Goal: Find specific page/section: Find specific page/section

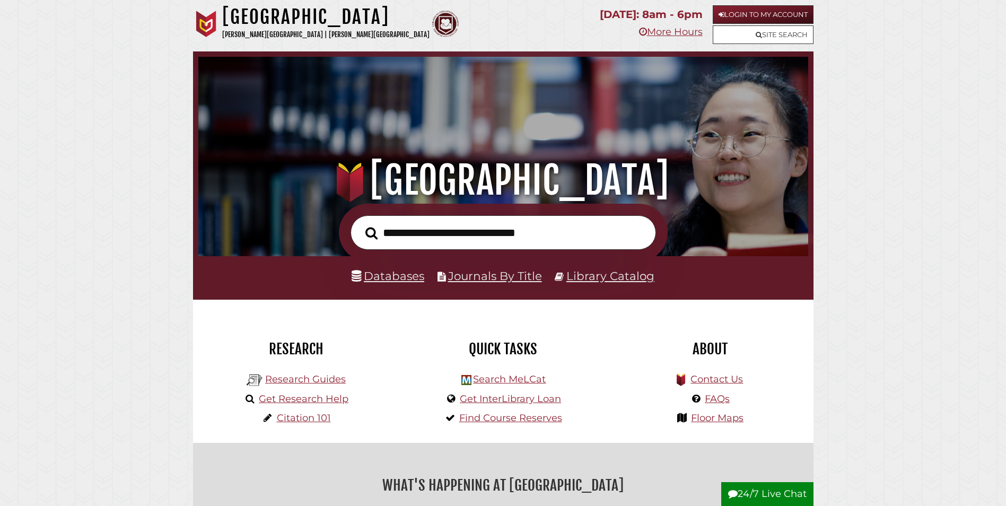
scroll to position [201, 604]
click at [257, 31] on p "[PERSON_NAME][GEOGRAPHIC_DATA] | [PERSON_NAME][GEOGRAPHIC_DATA]" at bounding box center [325, 35] width 207 height 12
click at [309, 13] on h1 "[GEOGRAPHIC_DATA]" at bounding box center [325, 16] width 207 height 23
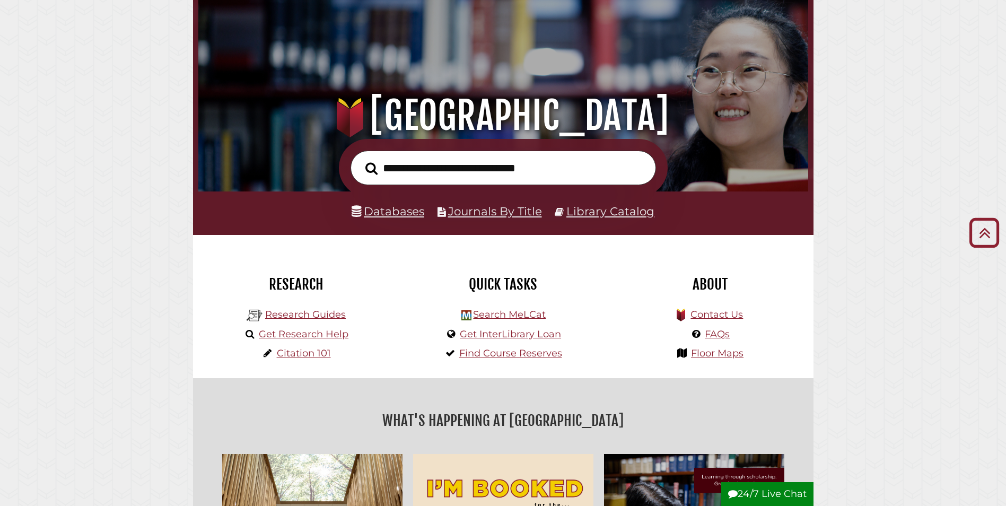
scroll to position [0, 0]
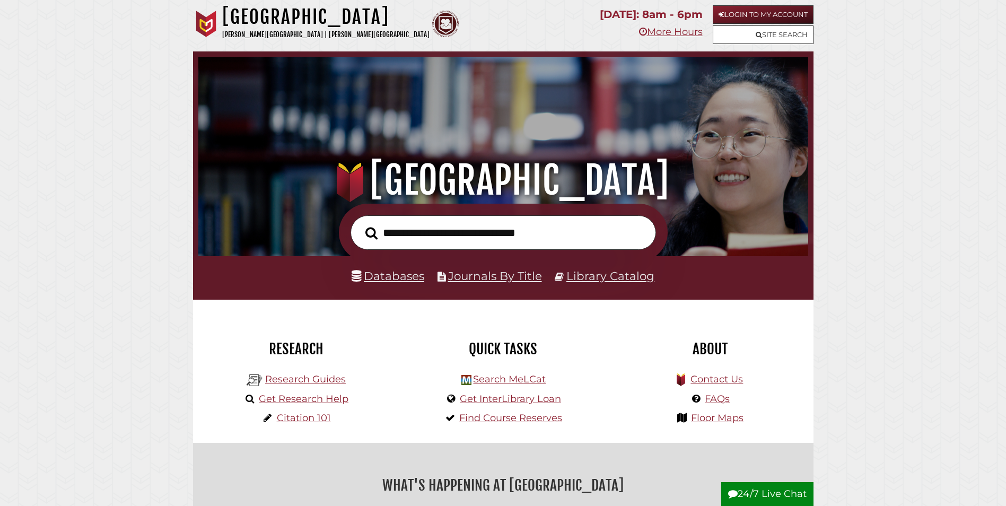
click at [260, 10] on h1 "[GEOGRAPHIC_DATA]" at bounding box center [325, 16] width 207 height 23
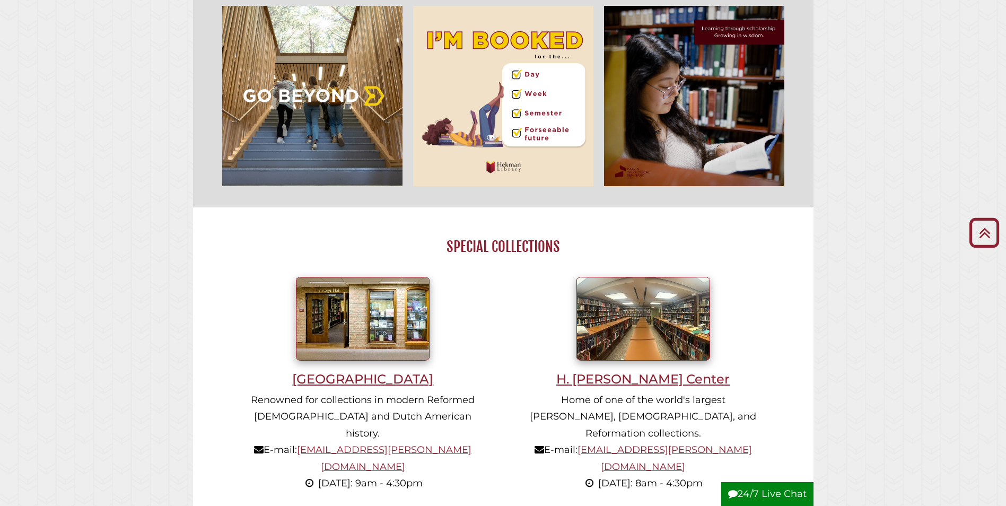
scroll to position [689, 0]
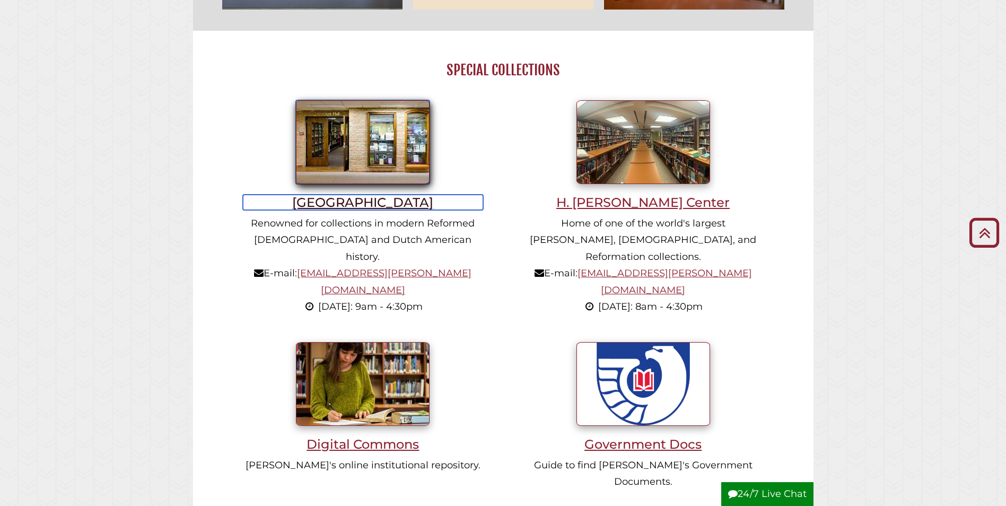
click at [385, 207] on h3 "[GEOGRAPHIC_DATA]" at bounding box center [363, 202] width 240 height 15
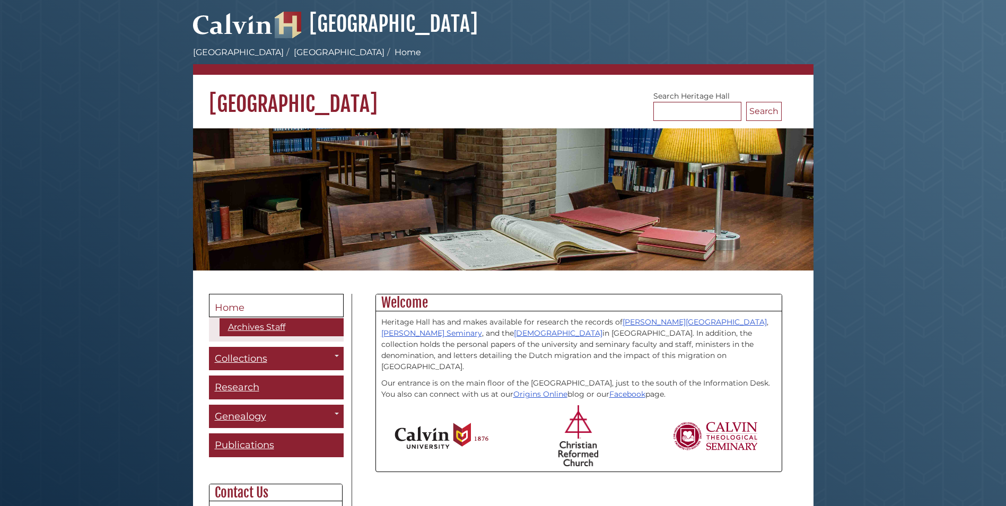
scroll to position [236, 0]
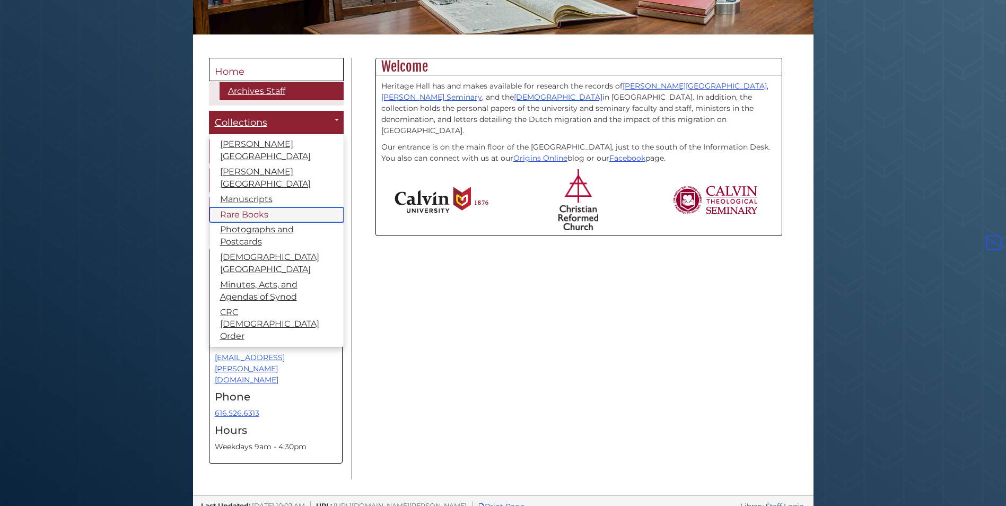
click at [261, 207] on link "Rare Books" at bounding box center [276, 214] width 134 height 15
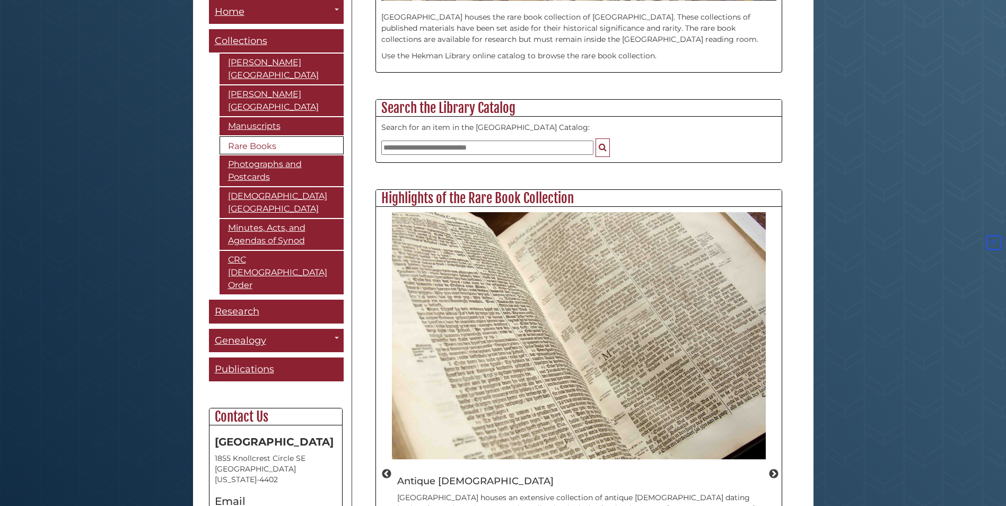
scroll to position [459, 0]
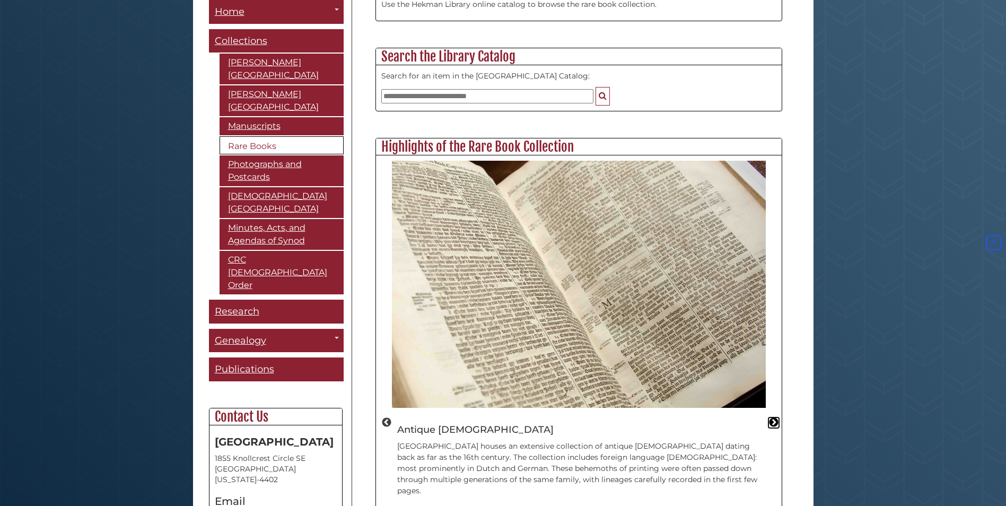
click at [774, 417] on button "Next" at bounding box center [773, 422] width 11 height 11
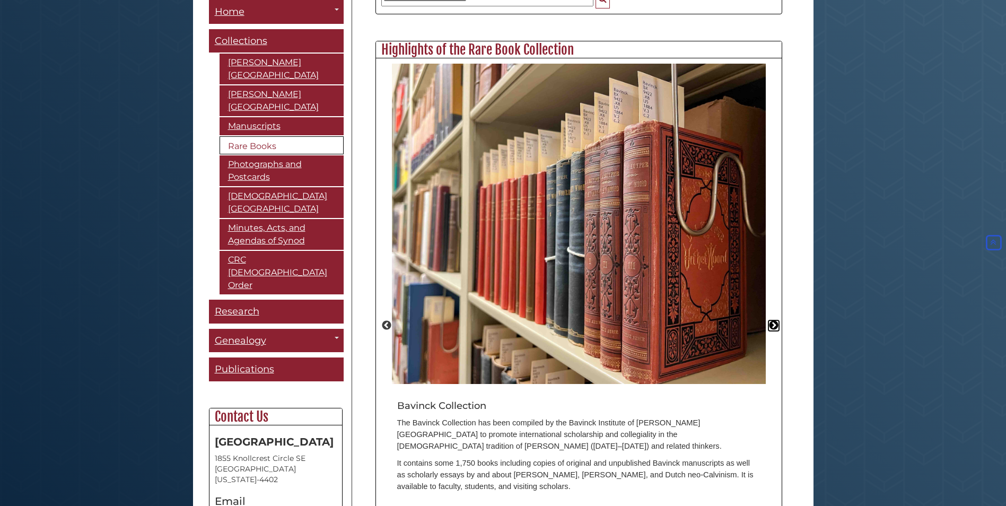
scroll to position [565, 0]
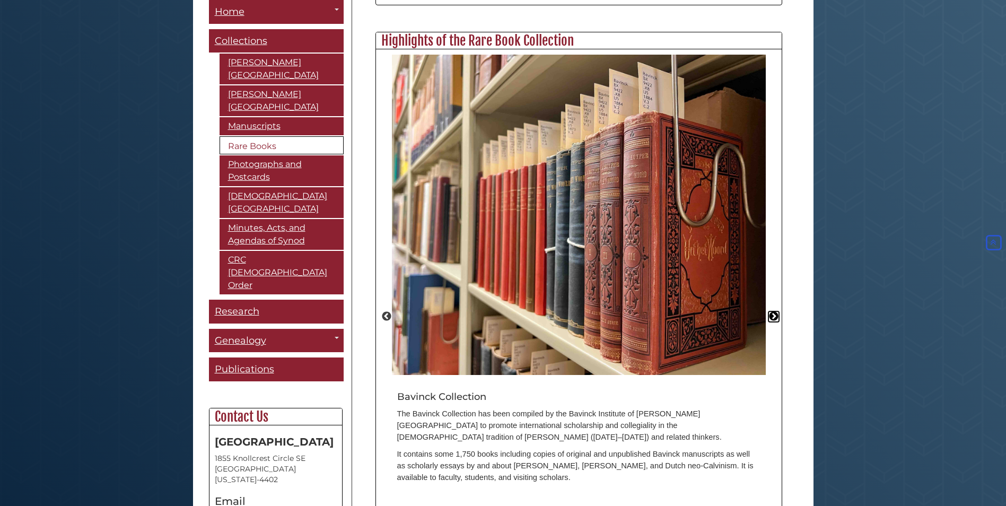
click at [775, 311] on button "Next" at bounding box center [773, 316] width 11 height 11
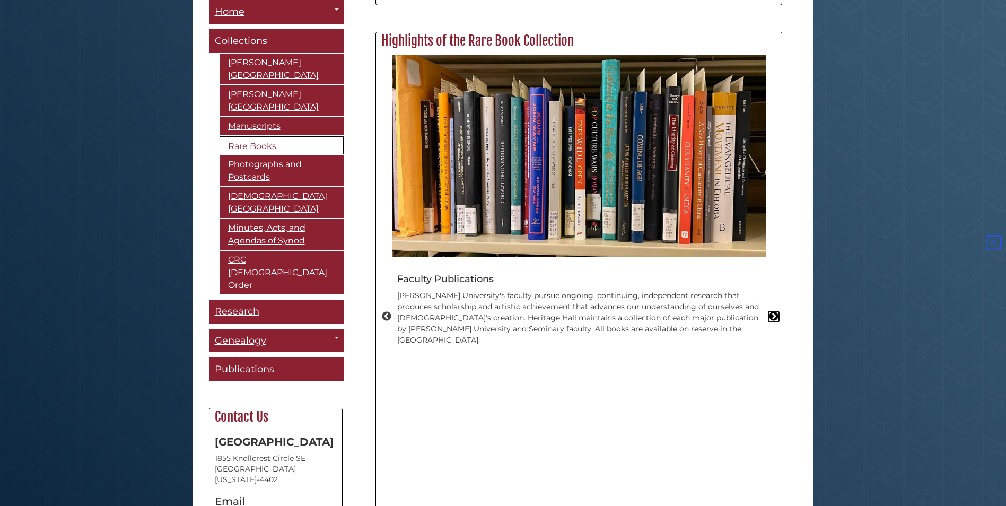
click at [775, 311] on button "Next" at bounding box center [773, 316] width 11 height 11
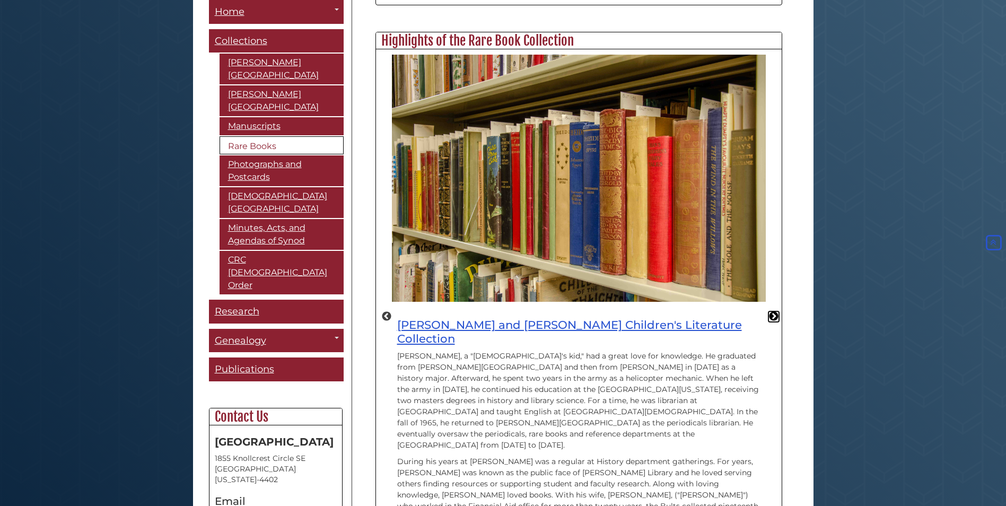
click at [775, 311] on button "Next" at bounding box center [773, 316] width 11 height 11
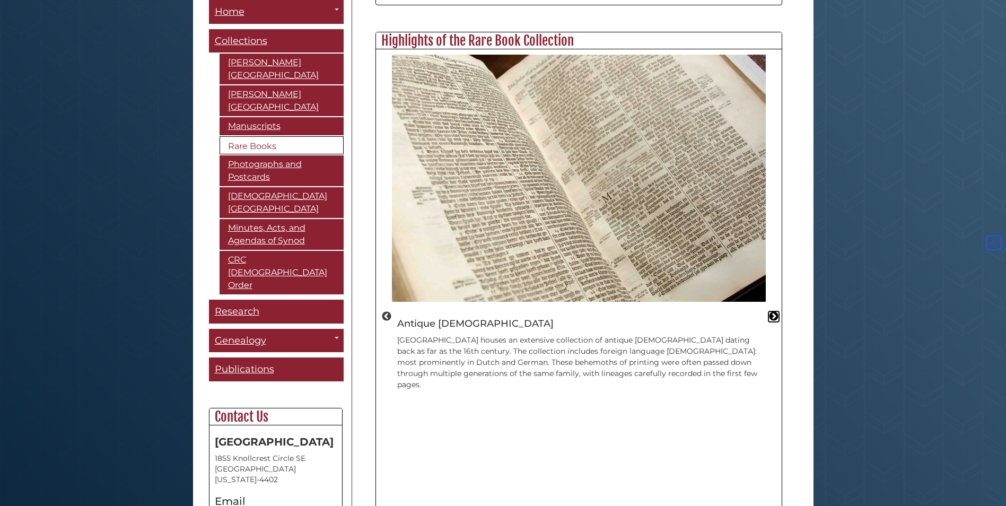
click at [775, 311] on button "Next" at bounding box center [773, 316] width 11 height 11
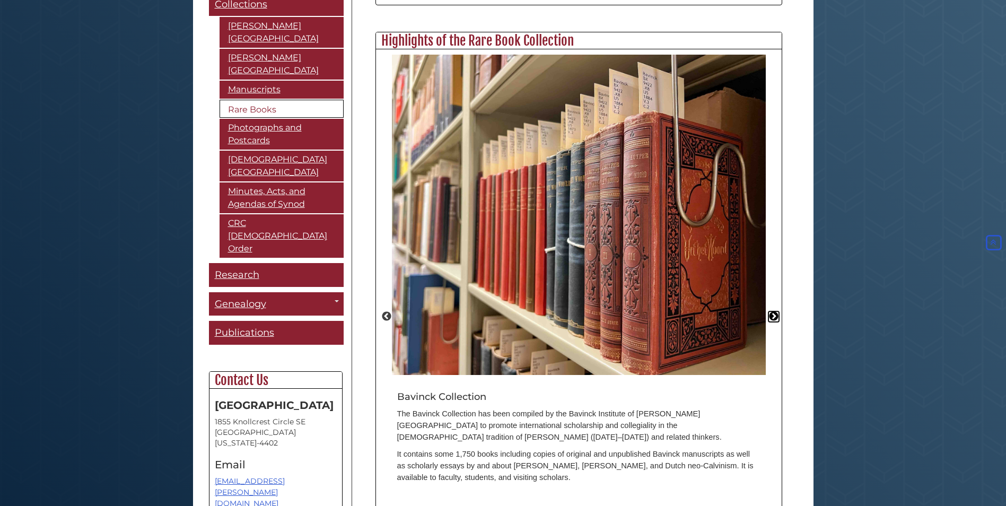
scroll to position [86, 0]
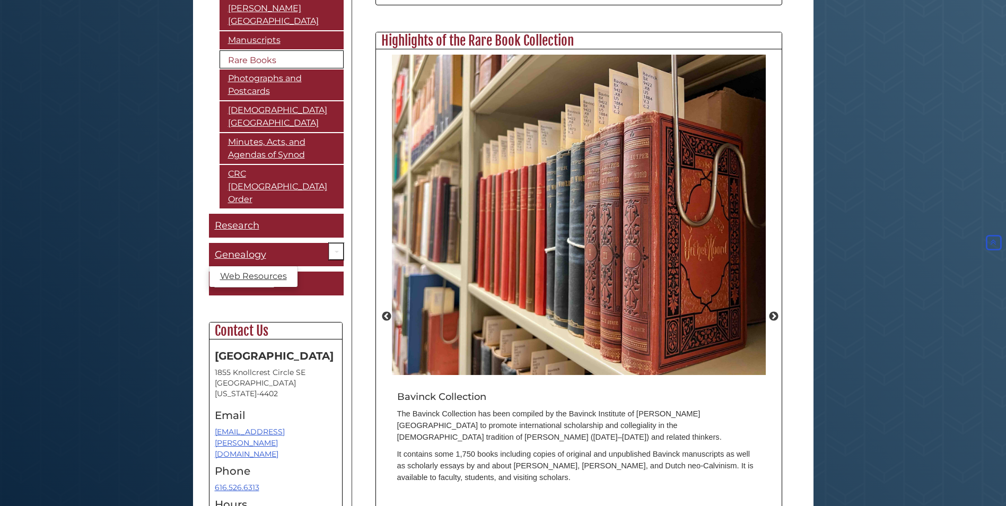
click at [329, 243] on link "Toggle Dropdown" at bounding box center [336, 251] width 15 height 17
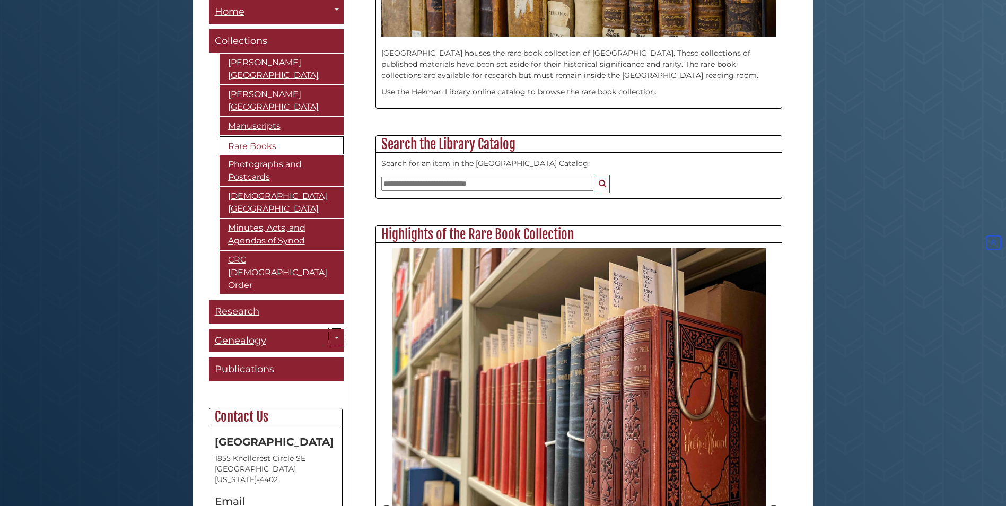
scroll to position [193, 0]
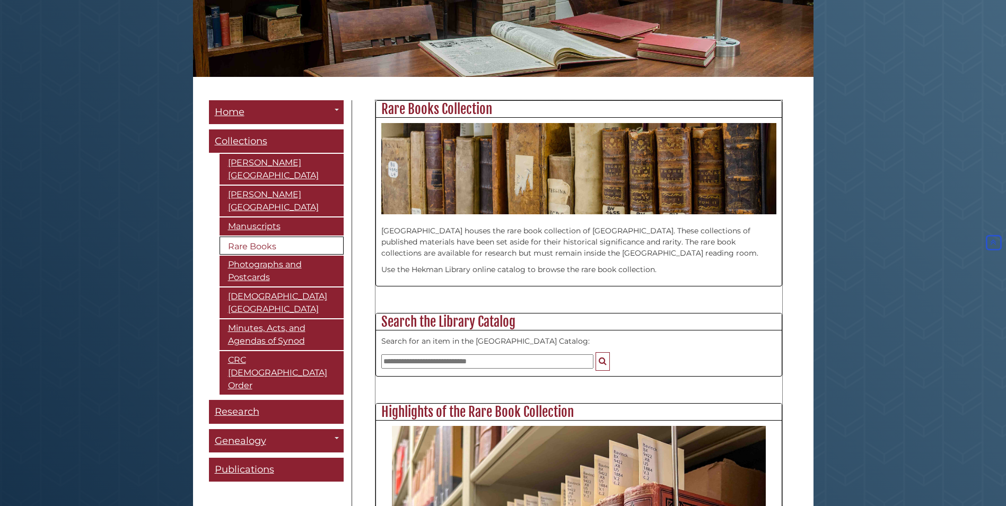
click at [549, 268] on p "Use the Hekman Library online catalog to browse the rare book collection." at bounding box center [578, 269] width 395 height 11
click at [329, 104] on link "Toggle Dropdown" at bounding box center [336, 108] width 15 height 17
click at [329, 112] on link "Toggle Dropdown" at bounding box center [336, 108] width 15 height 17
click at [263, 119] on link "Home" at bounding box center [276, 112] width 135 height 24
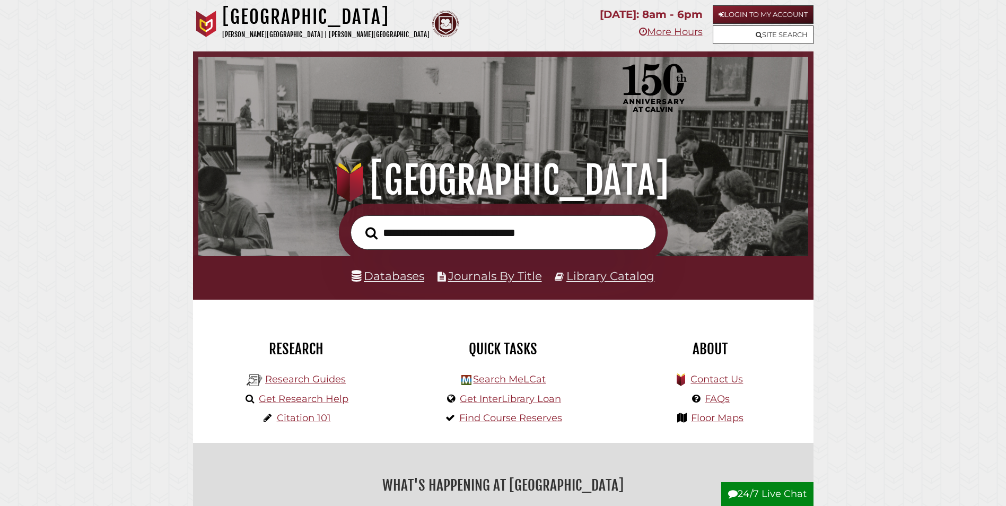
scroll to position [201, 604]
click at [582, 277] on link "Library Catalog" at bounding box center [610, 276] width 88 height 14
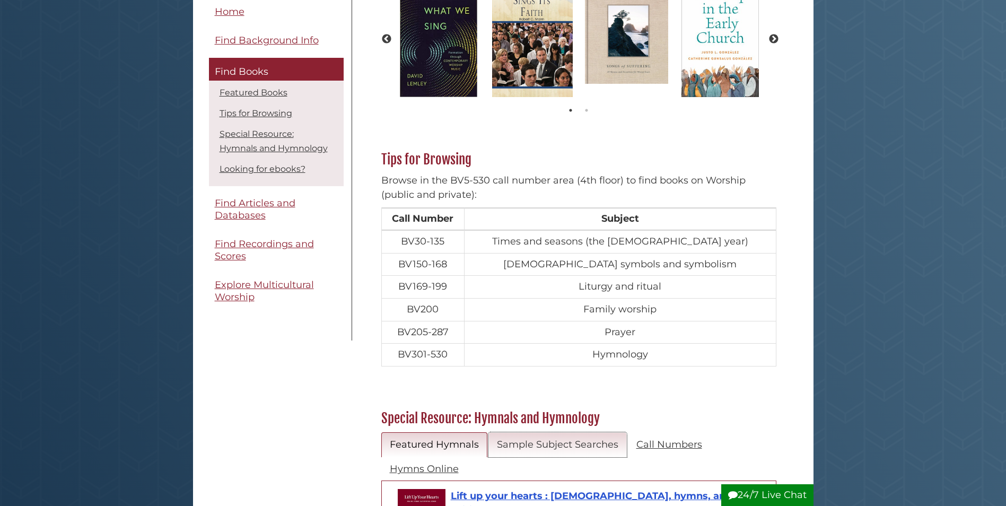
scroll to position [424, 0]
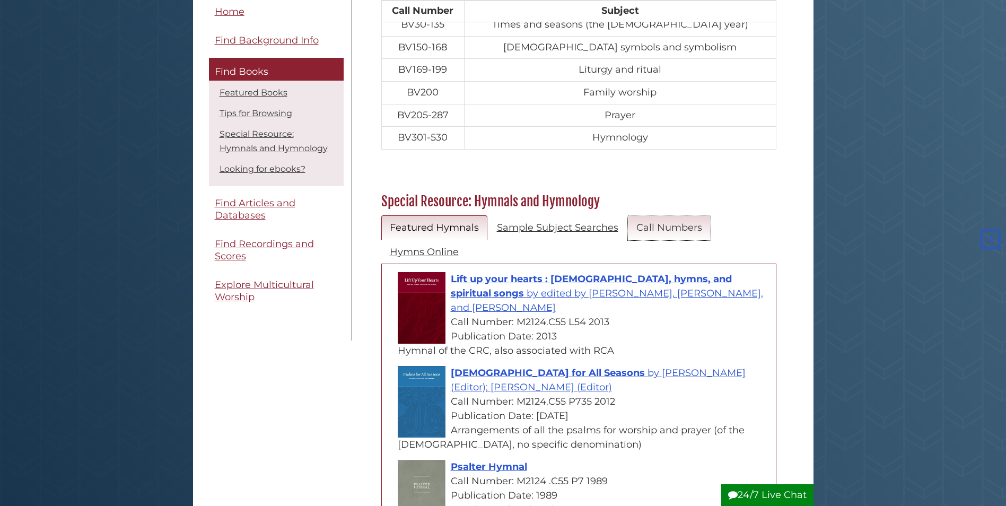
click at [680, 235] on link "Call Numbers" at bounding box center [669, 227] width 83 height 25
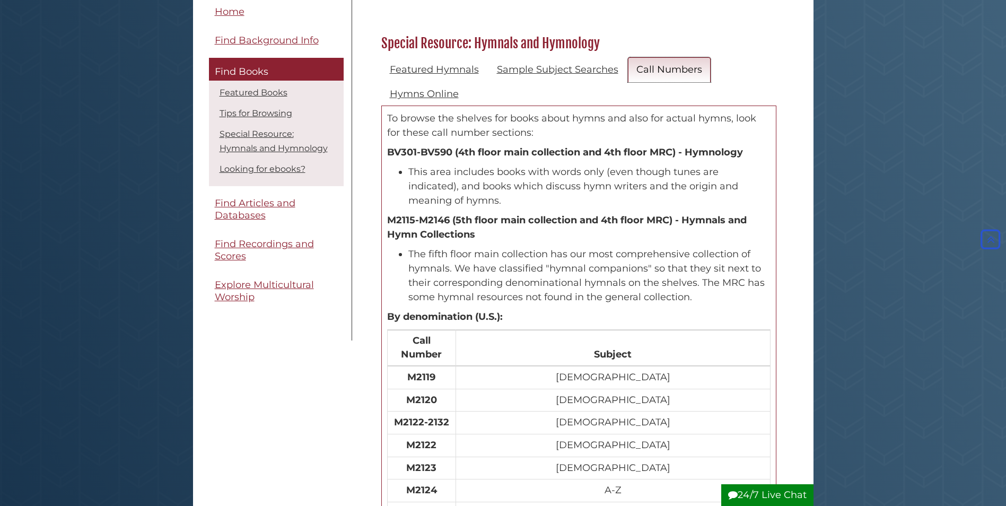
scroll to position [477, 0]
